Goal: Transaction & Acquisition: Purchase product/service

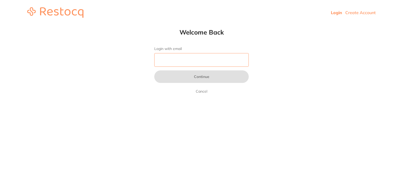
click at [183, 60] on input "Login with email" at bounding box center [201, 60] width 94 height 14
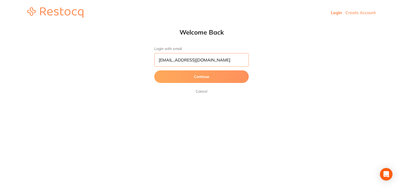
type input "[EMAIL_ADDRESS][DOMAIN_NAME]"
click at [154, 71] on button "Continue" at bounding box center [201, 77] width 94 height 13
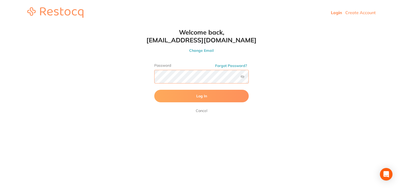
click at [154, 90] on button "Log In" at bounding box center [201, 96] width 94 height 13
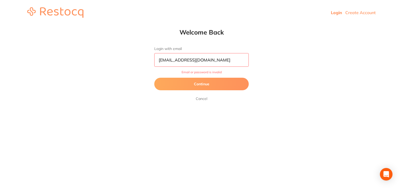
click at [211, 84] on button "Continue" at bounding box center [201, 84] width 94 height 13
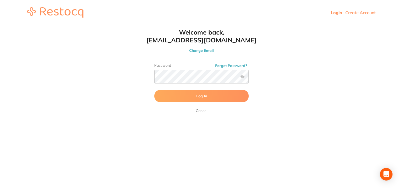
click at [230, 64] on button "Forgot Password?" at bounding box center [230, 65] width 35 height 5
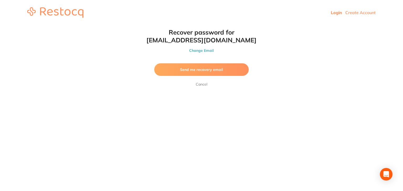
click at [219, 66] on button "Send me recovery email" at bounding box center [201, 69] width 94 height 13
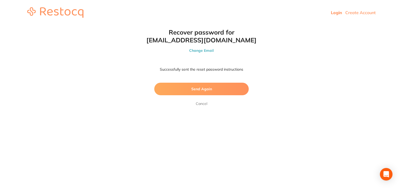
click at [333, 14] on link "Login" at bounding box center [336, 12] width 11 height 5
click at [335, 13] on link "Login" at bounding box center [336, 12] width 11 height 5
click at [200, 105] on link "Cancel" at bounding box center [202, 104] width 14 height 6
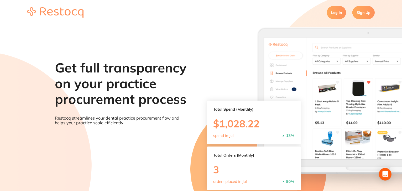
click at [333, 15] on link "Log In" at bounding box center [336, 12] width 19 height 13
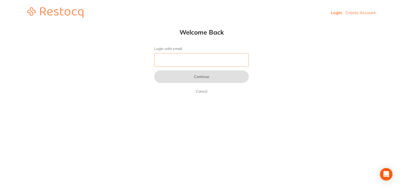
click at [194, 61] on input "Login with email" at bounding box center [201, 60] width 94 height 14
type input "[EMAIL_ADDRESS][DOMAIN_NAME]"
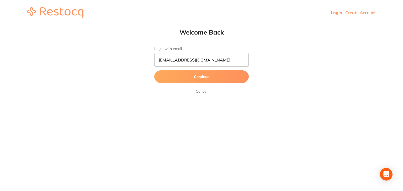
click at [196, 73] on button "Continue" at bounding box center [201, 77] width 94 height 13
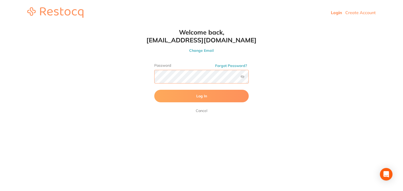
click at [154, 90] on button "Log In" at bounding box center [201, 96] width 94 height 13
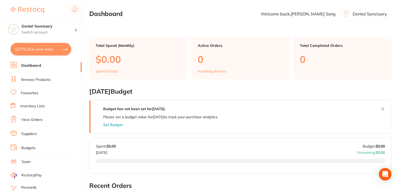
click at [38, 48] on button "$3,770.18 in your order" at bounding box center [40, 49] width 61 height 13
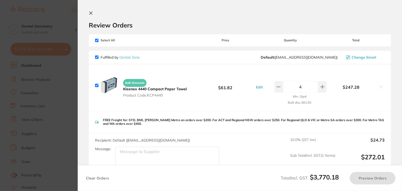
checkbox input "true"
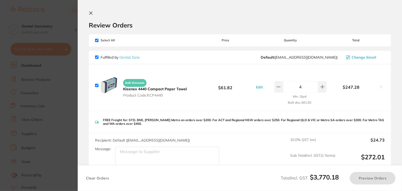
checkbox input "true"
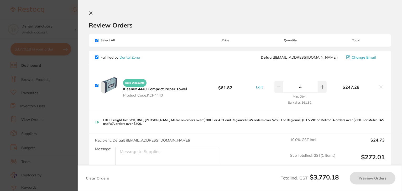
checkbox input "true"
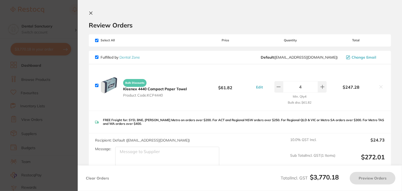
checkbox input "true"
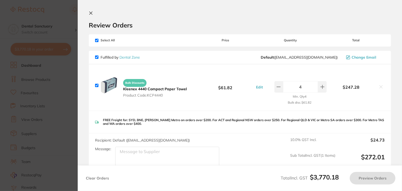
checkbox input "true"
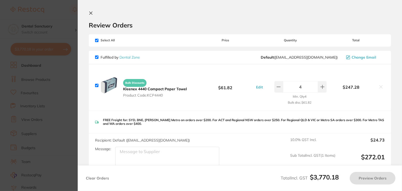
checkbox input "true"
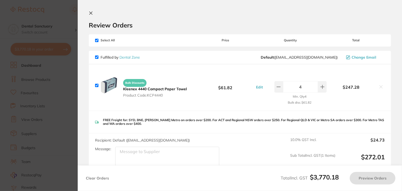
checkbox input "true"
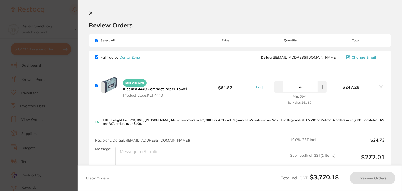
checkbox input "true"
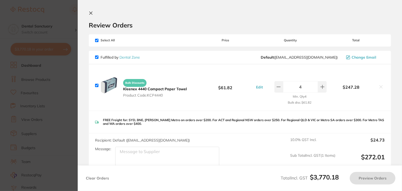
checkbox input "true"
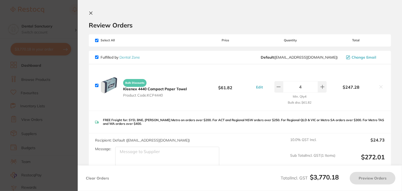
checkbox input "true"
click at [367, 179] on button "Preview Orders" at bounding box center [374, 178] width 46 height 13
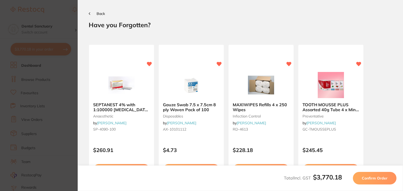
click at [367, 179] on span "Confirm Order" at bounding box center [375, 178] width 26 height 5
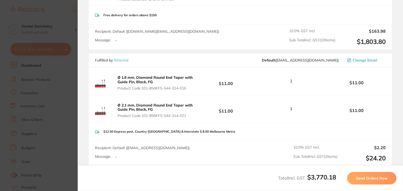
scroll to position [1628, 0]
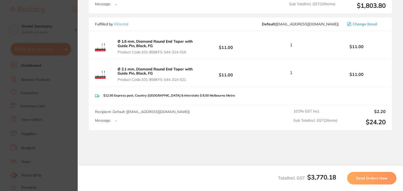
click at [353, 176] on button "Send Orders Now" at bounding box center [371, 178] width 49 height 13
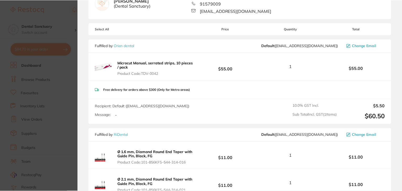
scroll to position [254, 0]
click at [125, 61] on b "Microcut Manual, serrated strips, 10 pieces / pack" at bounding box center [155, 65] width 76 height 9
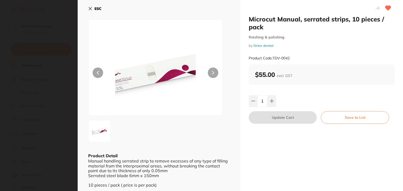
click at [97, 8] on b "ESC" at bounding box center [97, 8] width 7 height 5
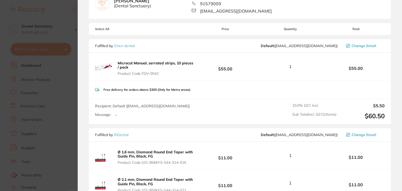
drag, startPoint x: 115, startPoint y: 61, endPoint x: 156, endPoint y: 74, distance: 42.7
click at [156, 74] on button "Microcut Manual, serrated strips, 10 pieces / pack Product Code: TDV-0042" at bounding box center [156, 68] width 80 height 15
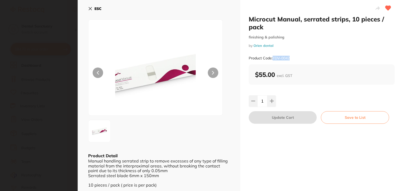
drag, startPoint x: 296, startPoint y: 58, endPoint x: 273, endPoint y: 60, distance: 22.6
click at [273, 60] on div "Product Code: TDV-0042" at bounding box center [322, 58] width 146 height 13
copy small "TDV-0042"
click at [89, 8] on icon at bounding box center [90, 9] width 4 height 4
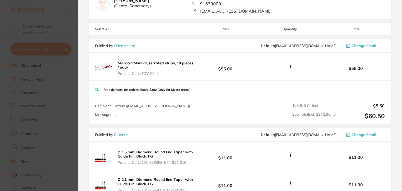
scroll to position [372, 0]
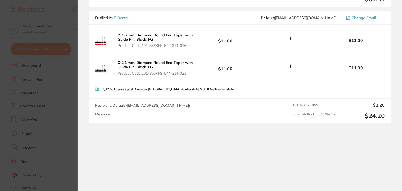
click at [68, 145] on section "Update RRP Set your pre negotiated price for this item. Item Agreed RRP (excl. …" at bounding box center [201, 95] width 402 height 191
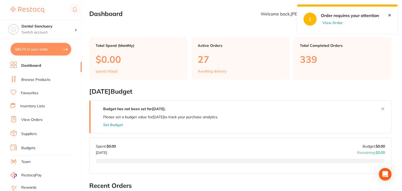
scroll to position [0, 0]
click at [56, 49] on button "$84.70 in your order" at bounding box center [40, 49] width 61 height 13
checkbox input "true"
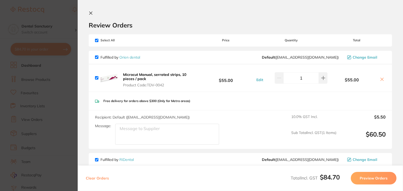
click at [47, 69] on section "Update RRP Set your pre negotiated price for this item. Item Agreed RRP (excl. …" at bounding box center [201, 95] width 403 height 191
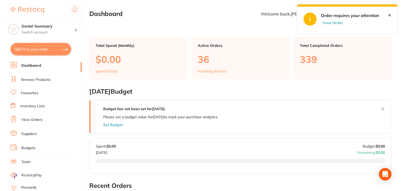
click at [40, 83] on ul "Dashboard Browse Products Favourites Inventory Lists View Orders Suppliers Budg…" at bounding box center [45, 152] width 71 height 181
click at [41, 82] on li "Browse Products" at bounding box center [45, 80] width 71 height 8
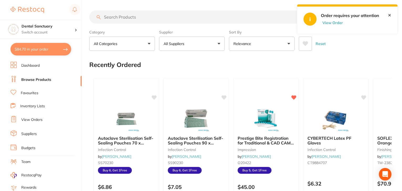
click at [109, 16] on input "search" at bounding box center [210, 16] width 242 height 13
paste input "TDV-0042"
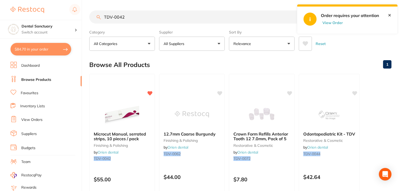
drag, startPoint x: 131, startPoint y: 20, endPoint x: 99, endPoint y: 16, distance: 32.5
click at [99, 16] on div "TDV-0042 Create Product" at bounding box center [240, 16] width 302 height 13
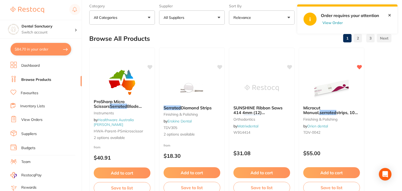
scroll to position [26, 0]
type input "serrated"
click at [179, 107] on em "Serrated" at bounding box center [172, 107] width 18 height 5
click at [179, 107] on section at bounding box center [201, 95] width 402 height 191
click at [179, 107] on em "Serrated" at bounding box center [172, 107] width 18 height 5
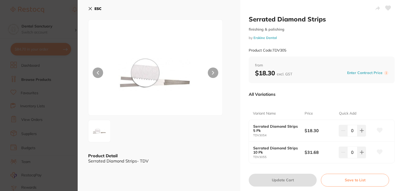
click at [385, 7] on icon at bounding box center [388, 8] width 6 height 5
click at [99, 9] on b "ESC" at bounding box center [97, 8] width 7 height 5
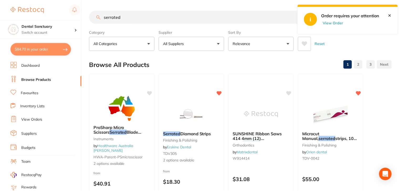
scroll to position [26, 0]
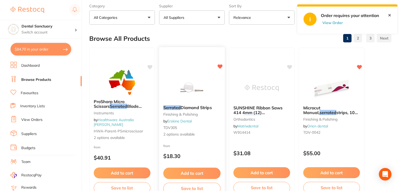
click at [195, 106] on span "Diamond Strips" at bounding box center [196, 107] width 31 height 5
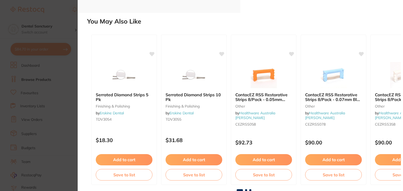
click at [68, 78] on section "Serrated Diamond Strips finishing & polishing by [PERSON_NAME] Dental Product C…" at bounding box center [201, 95] width 403 height 191
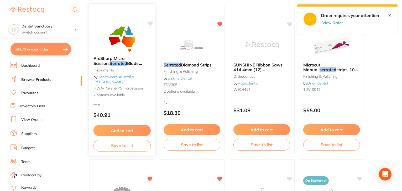
scroll to position [70, 0]
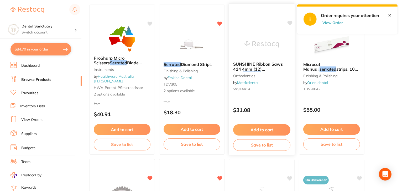
click at [239, 63] on span "SUNSHINE Ribbon Saws 414 4mm (12) Steel" at bounding box center [258, 69] width 50 height 15
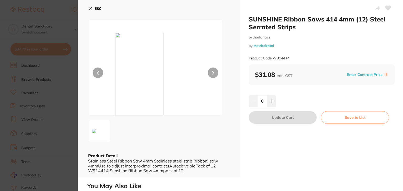
click at [212, 72] on icon at bounding box center [213, 72] width 2 height 3
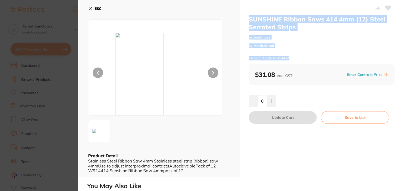
drag, startPoint x: 249, startPoint y: 16, endPoint x: 293, endPoint y: 63, distance: 64.2
click at [293, 63] on div "SUNSHINE Ribbon Saws 414 4mm (12) Steel Serrated Strips orthodontics by Matrixd…" at bounding box center [322, 39] width 146 height 49
copy div "SUNSHINE Ribbon Saws 414 4mm (12) Steel Serrated Strips orthodontics by Matrixd…"
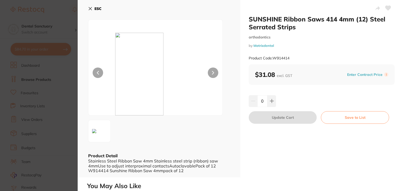
click at [58, 23] on section "SUNSHINE Ribbon Saws 414 4mm (12) Steel Serrated Strips orthodontics by Matrixd…" at bounding box center [201, 95] width 403 height 191
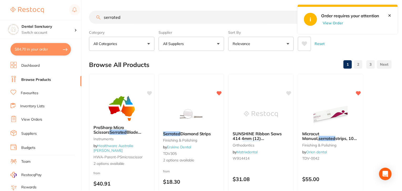
scroll to position [70, 0]
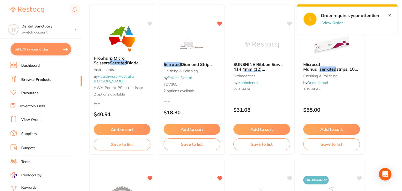
click at [28, 117] on link "View Orders" at bounding box center [31, 119] width 21 height 5
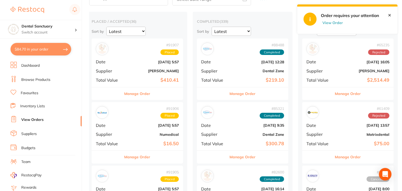
scroll to position [35, 0]
click at [40, 79] on link "Browse Products" at bounding box center [35, 79] width 29 height 5
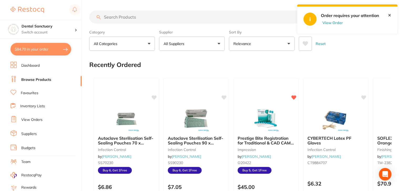
click at [132, 21] on input "search" at bounding box center [210, 16] width 242 height 13
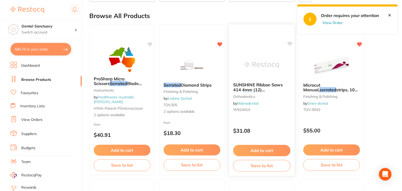
scroll to position [49, 0]
type input "serrated"
click at [248, 148] on button "Add to cart" at bounding box center [261, 150] width 57 height 11
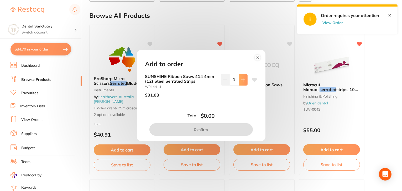
click at [239, 76] on button at bounding box center [243, 80] width 9 height 12
type input "1"
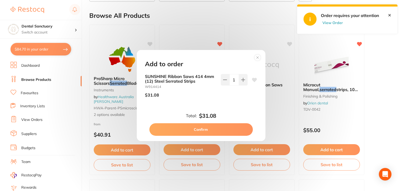
click at [210, 129] on button "Confirm" at bounding box center [200, 130] width 103 height 13
checkbox input "false"
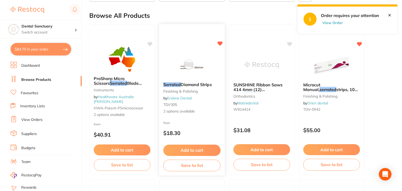
click at [190, 88] on div "Serrated Diamond Strips finishing & polishing by [PERSON_NAME] Dental TDV305 2 …" at bounding box center [192, 98] width 66 height 40
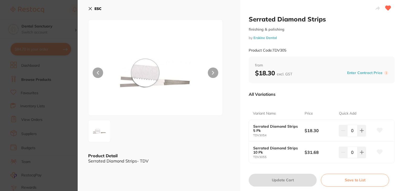
click at [269, 137] on small "TDV3054" at bounding box center [278, 135] width 51 height 3
drag, startPoint x: 268, startPoint y: 137, endPoint x: 250, endPoint y: 125, distance: 21.6
click at [250, 125] on div "Serrated Diamond Strips 5 Pk TDV3054 $18.30 0" at bounding box center [321, 131] width 145 height 22
copy div "Serrated Diamond Strips 5 Pk TDV3054"
click at [68, 15] on section "Serrated Diamond Strips finishing & polishing by [PERSON_NAME] Dental Product C…" at bounding box center [201, 95] width 403 height 191
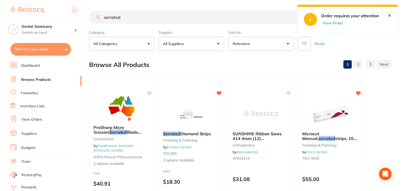
scroll to position [49, 0]
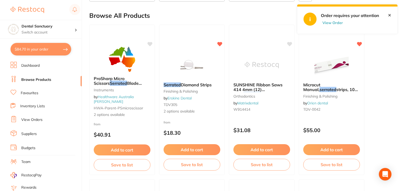
click at [38, 117] on link "View Orders" at bounding box center [31, 119] width 21 height 5
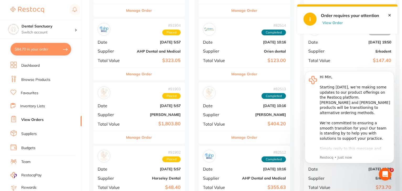
scroll to position [228, 0]
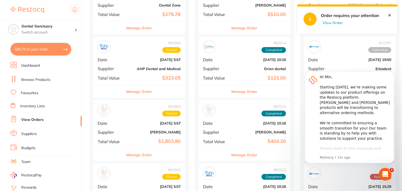
click at [39, 81] on link "Browse Products" at bounding box center [35, 79] width 29 height 5
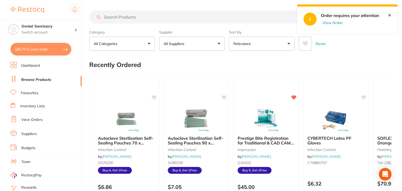
click at [137, 18] on input "search" at bounding box center [210, 16] width 242 height 13
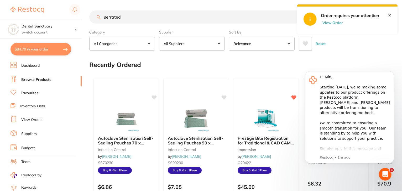
type input "serrated"
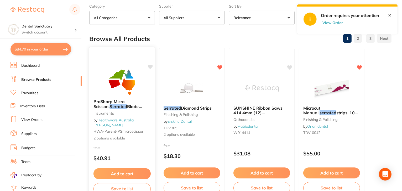
scroll to position [26, 0]
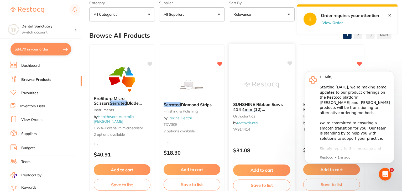
click at [291, 61] on icon at bounding box center [289, 63] width 5 height 5
click at [288, 62] on icon at bounding box center [289, 63] width 5 height 4
click at [290, 63] on icon at bounding box center [289, 63] width 5 height 4
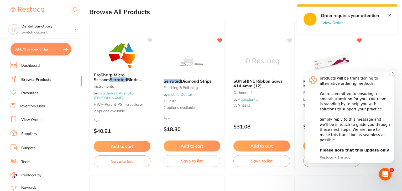
scroll to position [53, 0]
click at [392, 71] on button "Dismiss notification" at bounding box center [391, 72] width 7 height 7
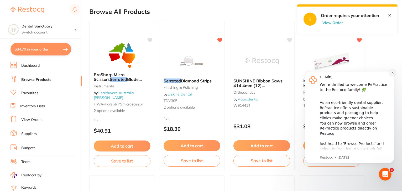
click at [392, 75] on button "Dismiss notification" at bounding box center [391, 72] width 7 height 7
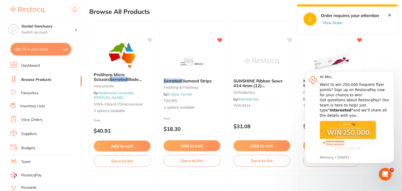
click at [392, 75] on button "Dismiss notification" at bounding box center [392, 73] width 6 height 6
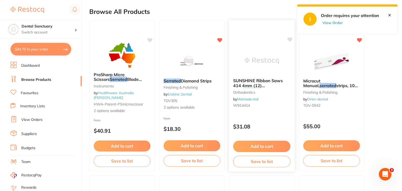
click at [290, 38] on icon at bounding box center [289, 40] width 5 height 4
click at [288, 40] on icon at bounding box center [289, 40] width 5 height 4
click at [291, 38] on icon at bounding box center [289, 40] width 5 height 4
click at [388, 14] on link "✕" at bounding box center [388, 15] width 3 height 5
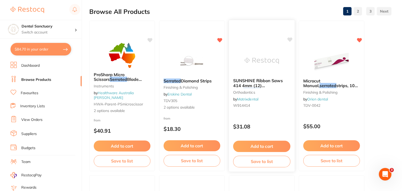
click at [289, 41] on icon at bounding box center [289, 40] width 5 height 4
click at [259, 84] on span "SUNSHINE Ribbon Saws 414 4mm (12) Steel" at bounding box center [258, 85] width 50 height 15
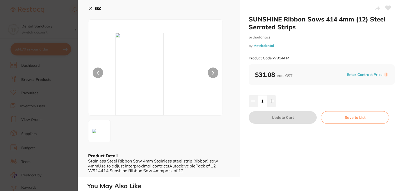
click at [308, 105] on div "1" at bounding box center [322, 101] width 146 height 12
click at [91, 9] on icon at bounding box center [90, 8] width 3 height 3
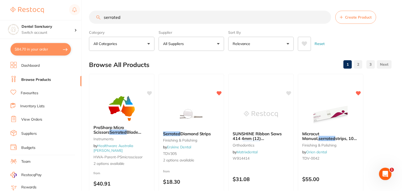
scroll to position [53, 0]
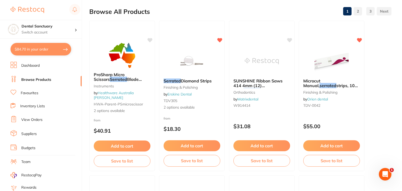
click at [49, 51] on button "$84.70 in your order" at bounding box center [40, 49] width 61 height 13
checkbox input "true"
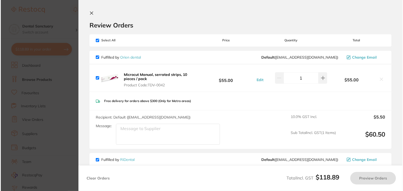
scroll to position [0, 0]
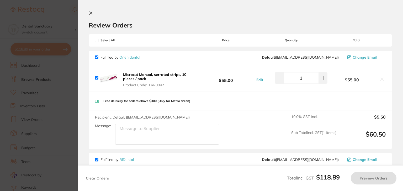
checkbox input "true"
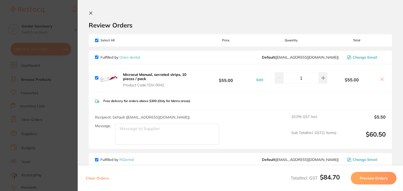
click at [73, 35] on section "Update RRP Set your pre negotiated price for this item. Item Agreed RRP (excl. …" at bounding box center [201, 95] width 403 height 191
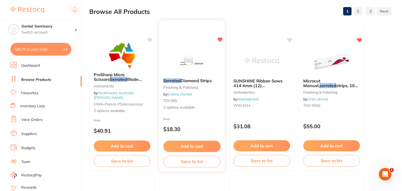
click at [204, 80] on span "Diamond Strips" at bounding box center [196, 80] width 31 height 5
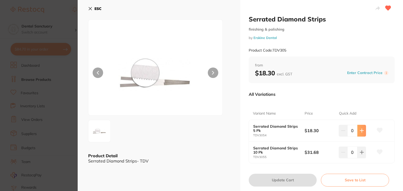
click at [361, 132] on icon at bounding box center [362, 131] width 4 height 4
type input "1"
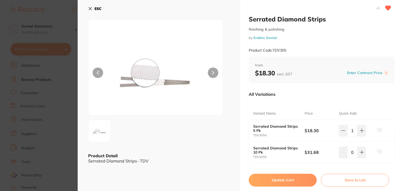
click at [301, 178] on button "Update Cart" at bounding box center [283, 180] width 68 height 13
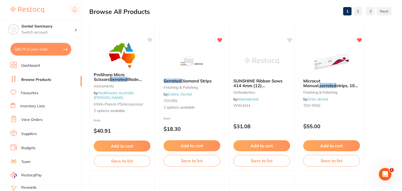
click at [44, 55] on button "$84.70 in your order" at bounding box center [40, 49] width 61 height 13
checkbox input "true"
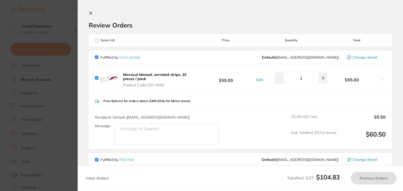
checkbox input "true"
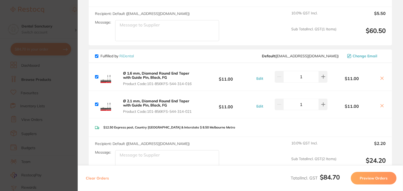
scroll to position [104, 0]
click at [120, 77] on div "Ø 1.6 mm, Diamond Round End Taper with Guide Pin, Black, FG Product Code: 101-8…" at bounding box center [146, 76] width 102 height 19
click at [62, 23] on section "Update RRP Set your pre negotiated price for this item. Item Agreed RRP (excl. …" at bounding box center [201, 95] width 403 height 191
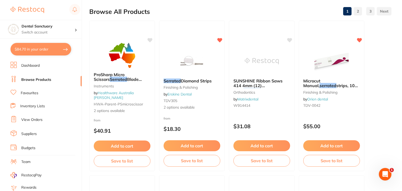
click at [39, 78] on link "Browse Products" at bounding box center [36, 79] width 30 height 5
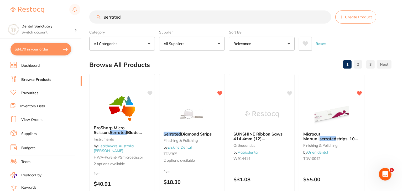
click at [166, 42] on p "All Suppliers" at bounding box center [174, 43] width 23 height 5
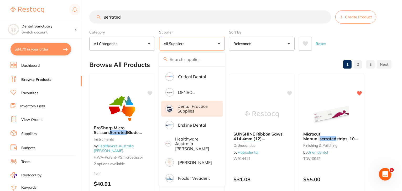
scroll to position [45, 0]
click at [173, 26] on section "serrated Create Product Category All Categories All Categories burs finishing &…" at bounding box center [240, 30] width 302 height 40
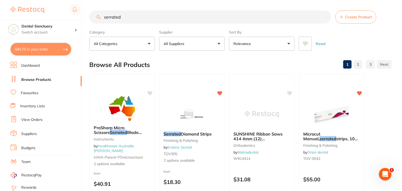
click at [161, 19] on input "serrated" at bounding box center [210, 16] width 242 height 13
drag, startPoint x: 161, startPoint y: 19, endPoint x: 120, endPoint y: 15, distance: 41.4
click at [120, 15] on input "serrated" at bounding box center [210, 16] width 242 height 13
type input "a1 protemp"
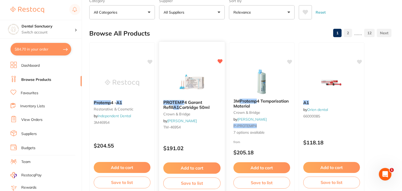
scroll to position [32, 0]
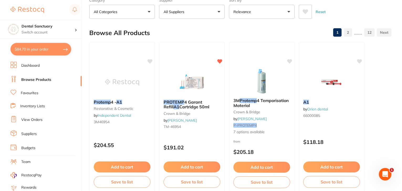
click at [31, 118] on link "View Orders" at bounding box center [31, 119] width 21 height 5
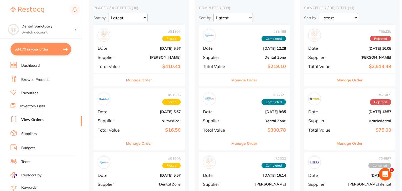
click at [133, 47] on b "[DATE] 5:57" at bounding box center [154, 48] width 52 height 4
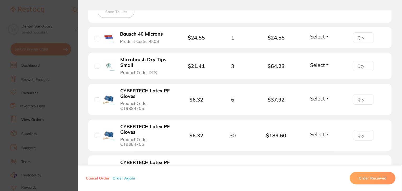
checkbox input "false"
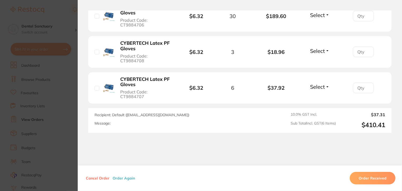
click at [73, 84] on section "Order ID: Restocq- 91907 Order Information Placed Order Order Date Sept 1 2025,…" at bounding box center [201, 95] width 402 height 191
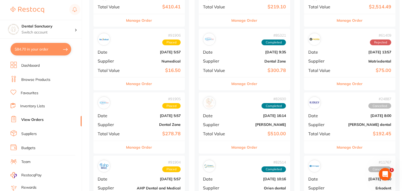
scroll to position [109, 0]
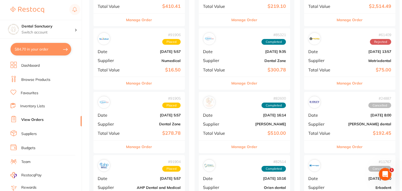
drag, startPoint x: 119, startPoint y: 110, endPoint x: 111, endPoint y: 148, distance: 38.8
click at [111, 148] on div "Manage Order" at bounding box center [138, 147] width 91 height 13
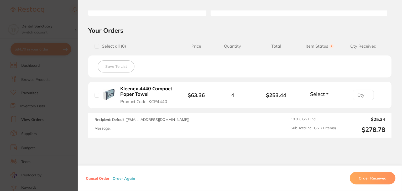
scroll to position [102, 0]
click at [59, 141] on section "Order ID: Restocq- 91905 Order Information Placed Order Order Date Sept 1 2025,…" at bounding box center [201, 95] width 402 height 191
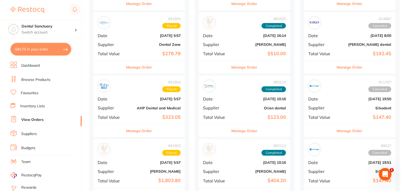
click at [137, 110] on div "# 91904 Placed Date Sept 1 2025, 5:57 Supplier AHP Dental and Medical Total Val…" at bounding box center [138, 100] width 91 height 49
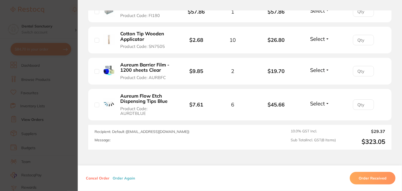
scroll to position [299, 0]
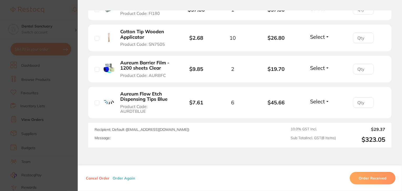
click at [72, 113] on section "Order ID: Restocq- 91904 Order Information Placed Order Order Date Sept 1 2025,…" at bounding box center [201, 95] width 402 height 191
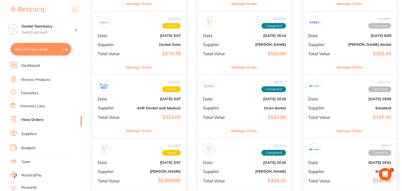
scroll to position [224, 0]
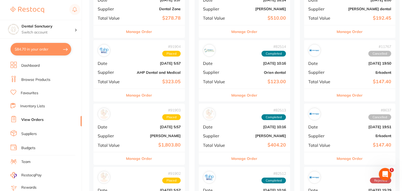
click at [140, 138] on div "# 91903 Placed Date Sept 1 2025, 5:57 Supplier Henry Schein Halas Total Value $…" at bounding box center [138, 128] width 91 height 49
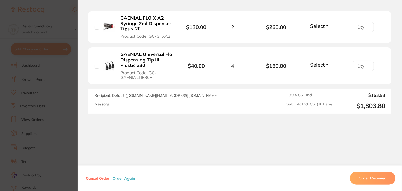
scroll to position [480, 0]
click at [68, 117] on section "Order ID: Restocq- 91903 Order Information Placed Order Order Date Sept 1 2025,…" at bounding box center [201, 95] width 402 height 191
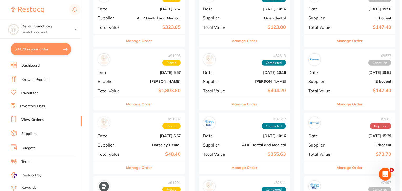
scroll to position [281, 0]
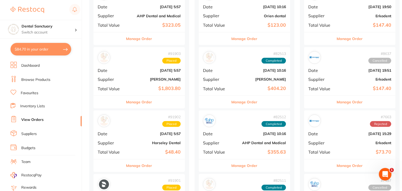
click at [133, 141] on b "Horseley Dental" at bounding box center [154, 143] width 52 height 4
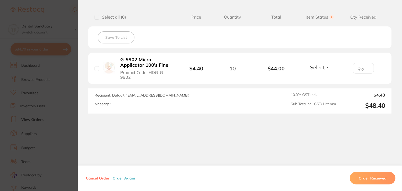
click at [60, 130] on section "Order ID: Restocq- 91902 Order Information Placed Order Order Date Sept 1 2025,…" at bounding box center [201, 95] width 402 height 191
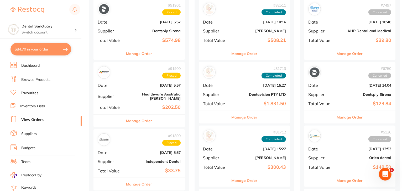
scroll to position [456, 0]
click at [110, 159] on span "Supplier" at bounding box center [111, 161] width 26 height 5
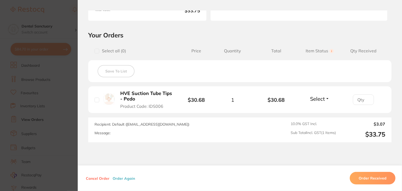
click at [67, 150] on section "Order ID: Restocq- 91899 Order Information Placed Order Order Date Sept 1 2025,…" at bounding box center [201, 95] width 402 height 191
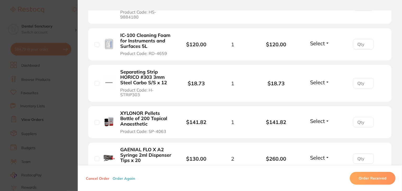
scroll to position [104, 0]
click at [68, 26] on section "Order ID: Restocq- 91903 Order Information Placed Order Order Date Sept 1 2025,…" at bounding box center [201, 95] width 402 height 191
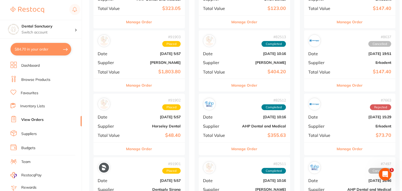
click at [48, 79] on link "Browse Products" at bounding box center [35, 79] width 29 height 5
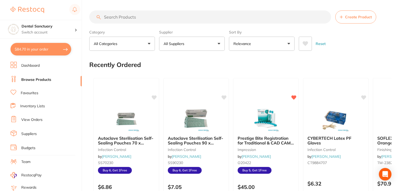
click at [168, 17] on input "search" at bounding box center [210, 16] width 242 height 13
type input "a1 protemp"
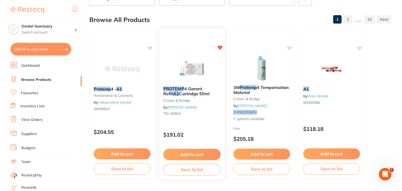
click at [179, 155] on button "Add to cart" at bounding box center [191, 154] width 57 height 11
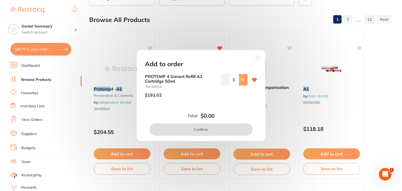
click at [240, 84] on button at bounding box center [243, 80] width 9 height 12
type input "1"
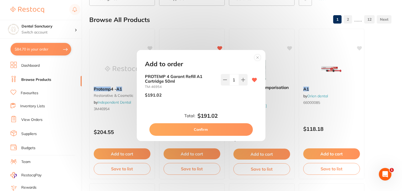
click at [215, 126] on button "Confirm" at bounding box center [200, 130] width 103 height 13
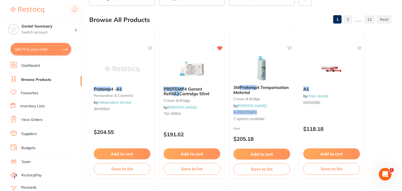
click at [54, 46] on button "$84.70 in your order" at bounding box center [40, 49] width 61 height 13
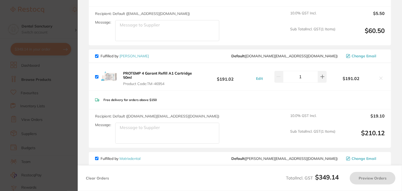
checkbox input "true"
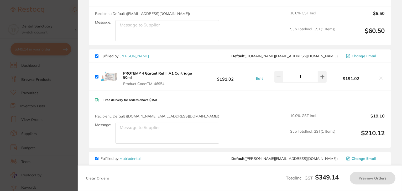
checkbox input "true"
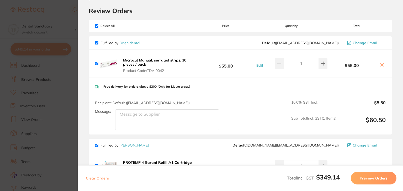
scroll to position [14, 0]
click at [96, 44] on input "checkbox" at bounding box center [96, 42] width 3 height 3
checkbox input "false"
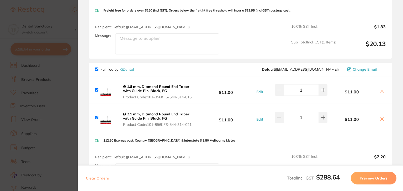
scroll to position [402, 0]
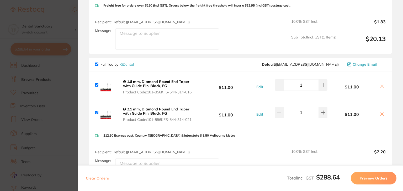
click at [97, 63] on input "checkbox" at bounding box center [96, 64] width 3 height 3
checkbox input "false"
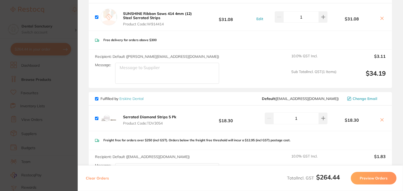
scroll to position [265, 0]
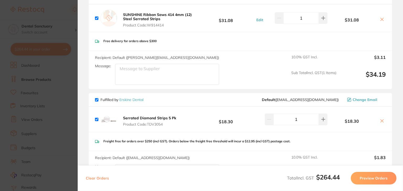
click at [97, 17] on input "checkbox" at bounding box center [96, 18] width 3 height 3
checkbox input "false"
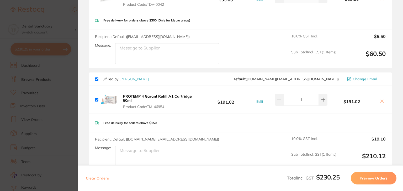
scroll to position [110, 0]
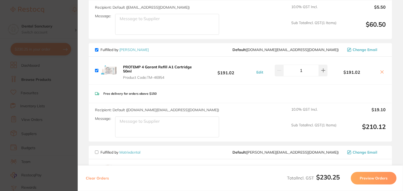
click at [125, 122] on textarea "Message:" at bounding box center [167, 127] width 104 height 21
type textarea "PLEASE ADD TO ORDER WE JUST PLACED- urgent order"
click at [372, 179] on button "Preview Orders" at bounding box center [374, 178] width 46 height 13
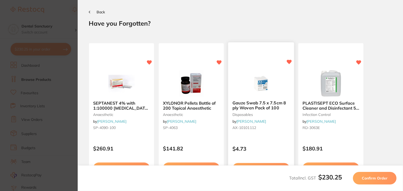
scroll to position [0, 0]
click at [372, 180] on span "Confirm Order" at bounding box center [375, 178] width 26 height 5
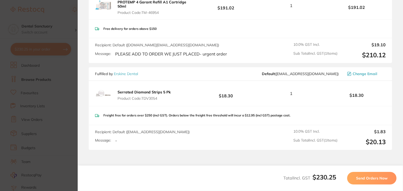
click at [371, 178] on span "Send Orders Now" at bounding box center [371, 178] width 31 height 5
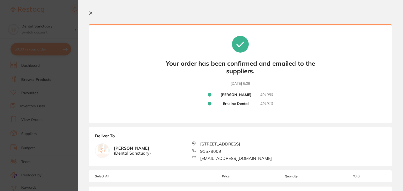
click at [92, 13] on icon at bounding box center [91, 13] width 4 height 4
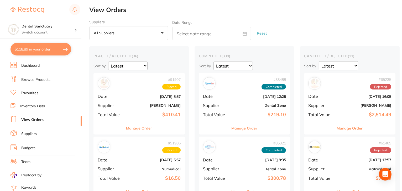
click at [49, 50] on button "$118.89 in your order" at bounding box center [40, 49] width 61 height 13
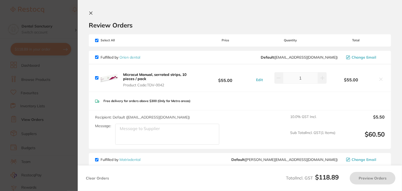
checkbox input "true"
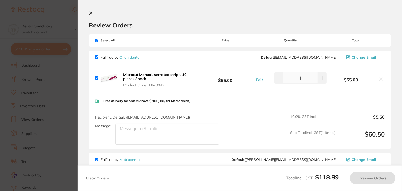
checkbox input "true"
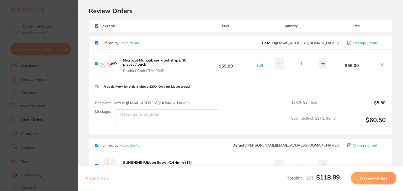
click at [381, 64] on icon at bounding box center [382, 65] width 4 height 4
click at [380, 64] on icon at bounding box center [382, 65] width 4 height 4
checkbox input "true"
click at [95, 43] on input "checkbox" at bounding box center [96, 42] width 3 height 3
checkbox input "false"
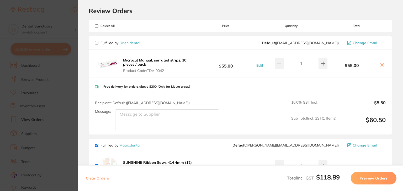
checkbox input "false"
click at [380, 64] on icon at bounding box center [382, 65] width 4 height 4
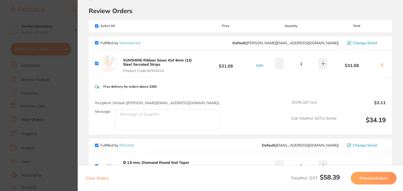
click at [55, 72] on section "Update RRP Set your pre negotiated price for this item. Item Agreed RRP (excl. …" at bounding box center [201, 95] width 403 height 191
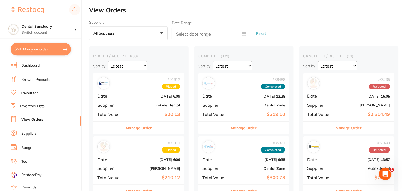
scroll to position [45, 0]
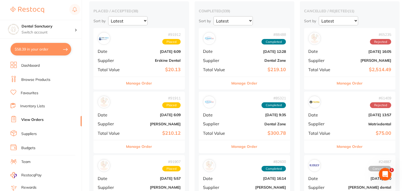
click at [61, 54] on button "$58.39 in your order" at bounding box center [40, 49] width 61 height 13
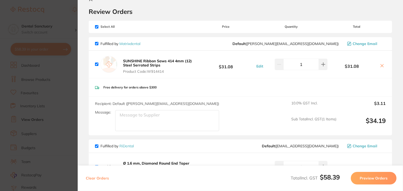
scroll to position [0, 0]
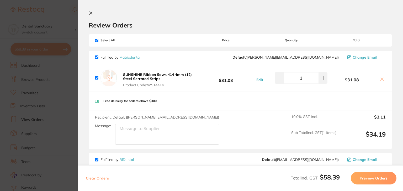
click at [381, 78] on icon at bounding box center [382, 79] width 4 height 4
checkbox input "true"
click at [96, 57] on input "checkbox" at bounding box center [96, 57] width 3 height 3
checkbox input "false"
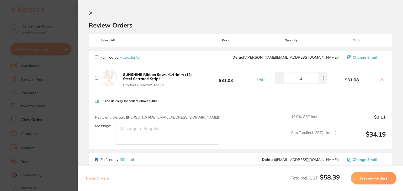
checkbox input "false"
click at [381, 80] on icon at bounding box center [382, 79] width 3 height 3
click at [383, 81] on button at bounding box center [381, 80] width 7 height 6
click at [381, 79] on icon at bounding box center [382, 79] width 3 height 3
click at [58, 82] on section "Update RRP Set your pre negotiated price for this item. Item Agreed RRP (excl. …" at bounding box center [201, 95] width 403 height 191
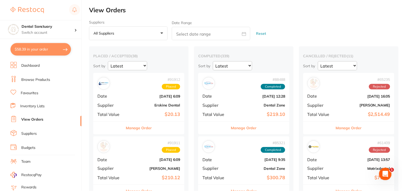
scroll to position [45, 0]
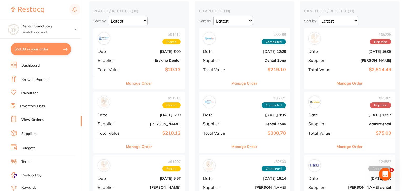
click at [60, 52] on button "$58.39 in your order" at bounding box center [40, 49] width 61 height 13
checkbox input "true"
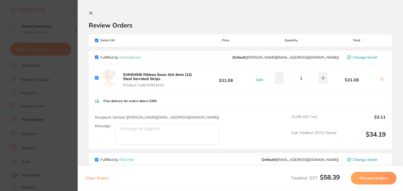
click at [380, 80] on icon at bounding box center [382, 79] width 4 height 4
drag, startPoint x: 380, startPoint y: 80, endPoint x: 392, endPoint y: 77, distance: 12.3
click at [392, 77] on section "Review Orders Your orders are being processed and we will notify you once we ha…" at bounding box center [240, 95] width 325 height 191
click at [64, 45] on section "Update RRP Set your pre negotiated price for this item. Item Agreed RRP (excl. …" at bounding box center [201, 95] width 403 height 191
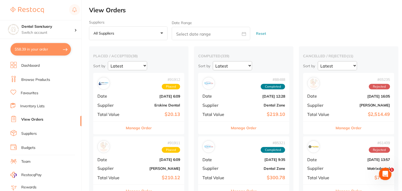
scroll to position [45, 0]
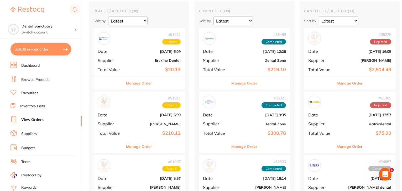
click at [57, 49] on button "$58.39 in your order" at bounding box center [40, 49] width 61 height 13
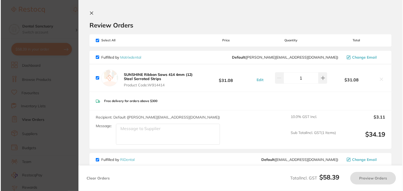
scroll to position [0, 0]
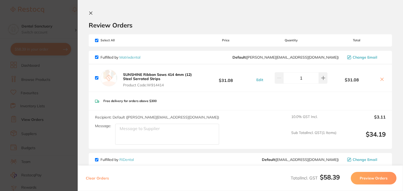
click at [381, 80] on icon at bounding box center [382, 79] width 3 height 3
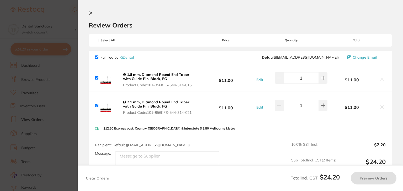
checkbox input "true"
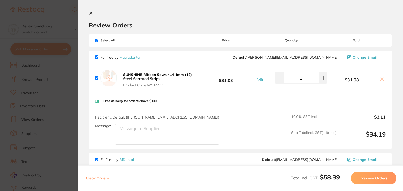
click at [50, 69] on section "Update RRP Set your pre negotiated price for this item. Item Agreed RRP (excl. …" at bounding box center [201, 95] width 403 height 191
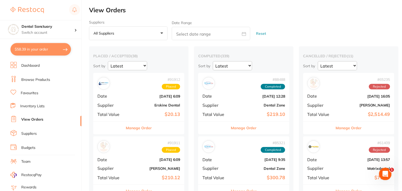
scroll to position [45, 0]
